Goal: Information Seeking & Learning: Check status

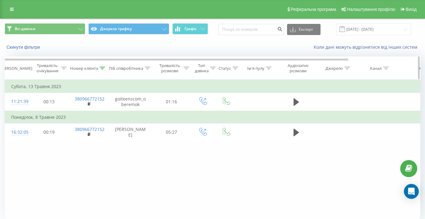
click at [104, 68] on icon at bounding box center [103, 68] width 6 height 3
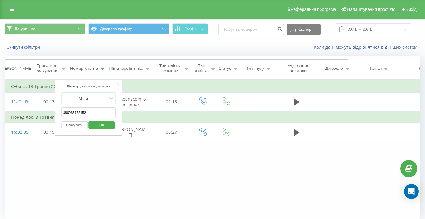
click at [97, 112] on input "380966772152" at bounding box center [88, 112] width 55 height 11
paste input "380667883533"
click at [113, 127] on button "OK" at bounding box center [102, 125] width 26 height 8
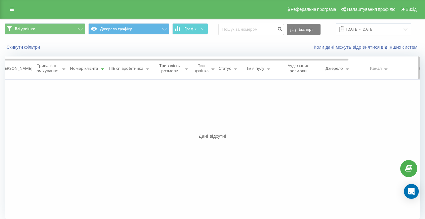
click at [100, 70] on div at bounding box center [103, 68] width 6 height 5
click at [91, 114] on input "380667883533" at bounding box center [88, 112] width 55 height 11
click at [95, 99] on div at bounding box center [85, 99] width 44 height 6
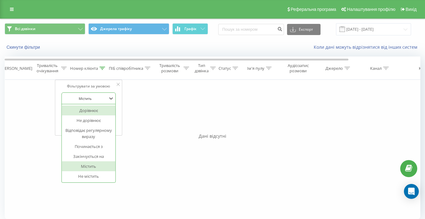
click at [96, 110] on div "Дорівнює" at bounding box center [89, 111] width 54 height 10
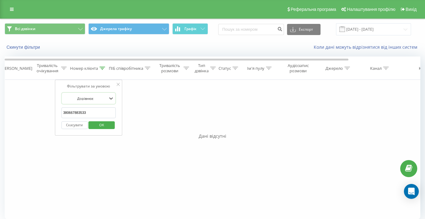
click at [101, 116] on input "380667883533" at bounding box center [88, 112] width 55 height 11
click at [67, 113] on input "380667883533" at bounding box center [88, 112] width 55 height 11
type input "0667883533"
click at [101, 127] on span "OK" at bounding box center [101, 125] width 17 height 10
